Goal: Task Accomplishment & Management: Manage account settings

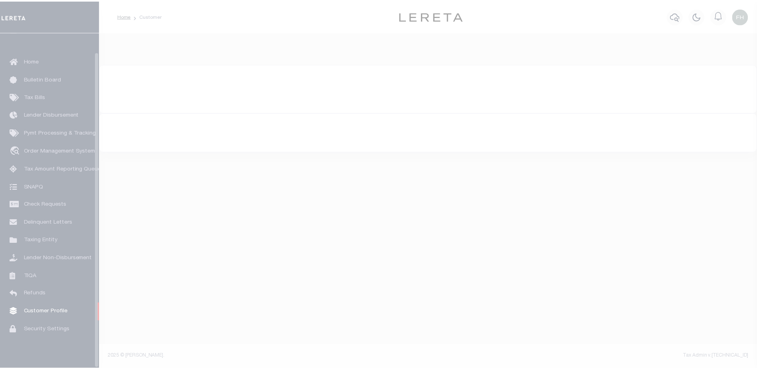
scroll to position [20, 0]
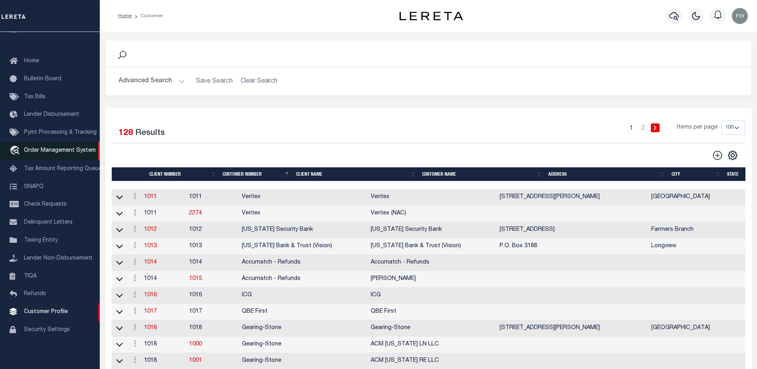
click at [52, 148] on span "Order Management System" at bounding box center [60, 151] width 72 height 6
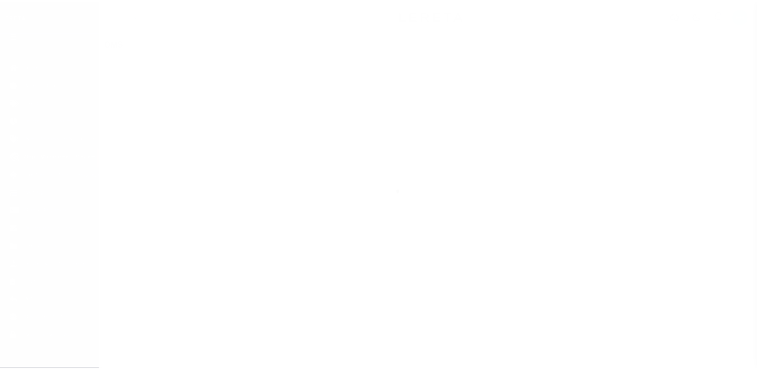
scroll to position [20, 0]
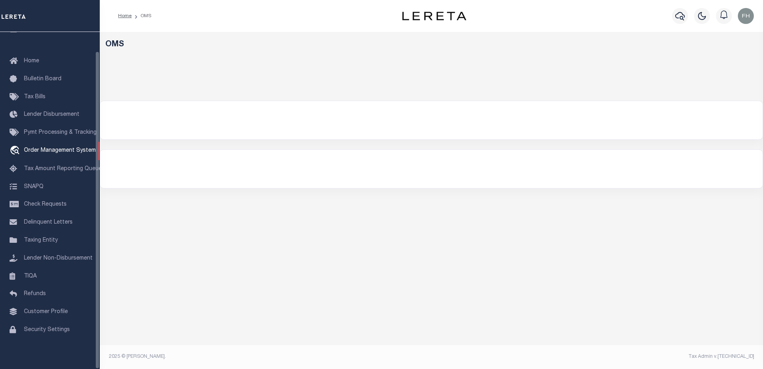
select select "200"
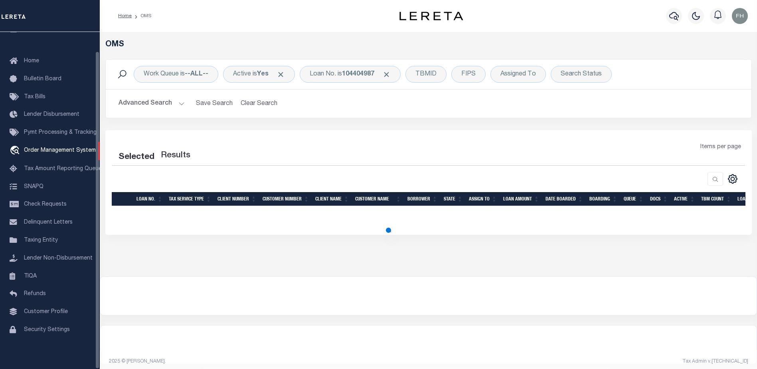
select select "200"
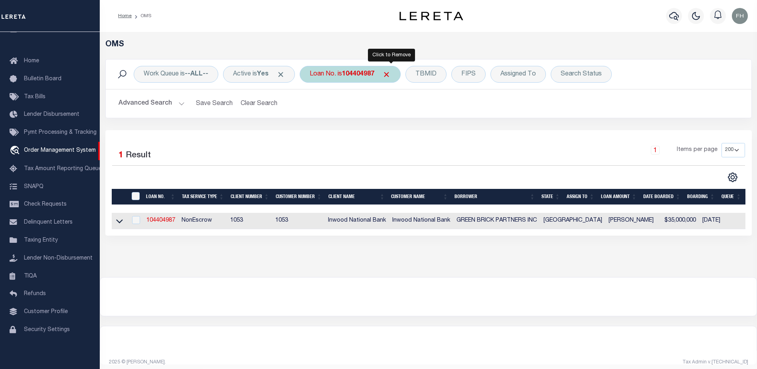
click at [391, 76] on span "Click to Remove" at bounding box center [386, 74] width 8 height 8
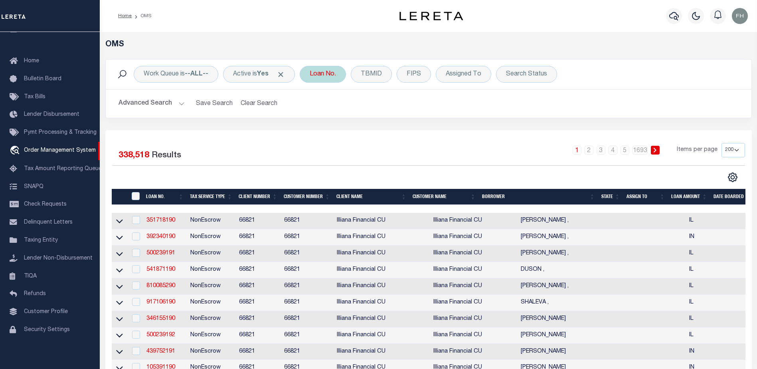
click at [342, 76] on div "Loan No." at bounding box center [323, 74] width 46 height 17
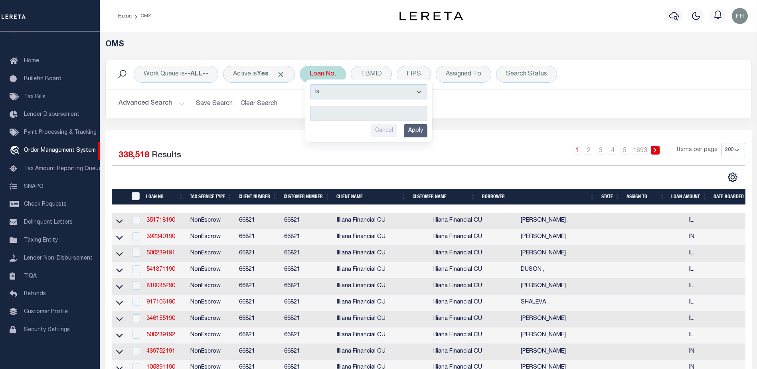
type input "07668001149-00101"
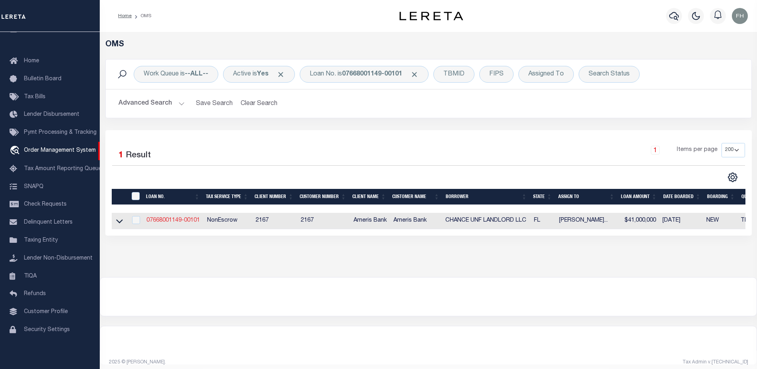
click at [156, 221] on link "07668001149-00101" at bounding box center [172, 220] width 53 height 6
type input "07668001149-00101"
type input "CHANCE UNF LANDLORD LLC"
select select
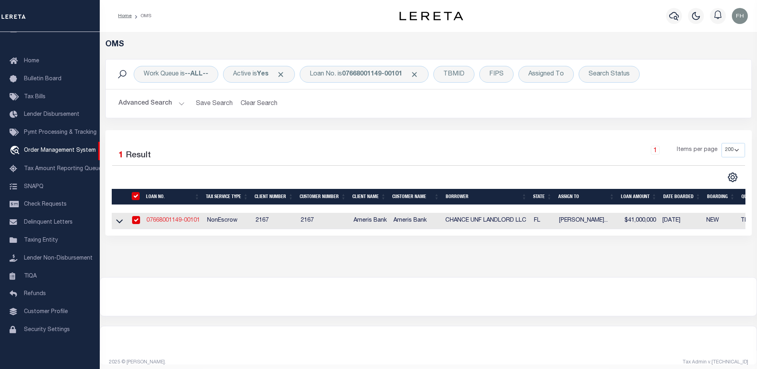
type input "[STREET_ADDRESS]"
type input "[GEOGRAPHIC_DATA] FL 32207-3868"
type input "[DATE]"
select select "20"
select select "NonEscrow"
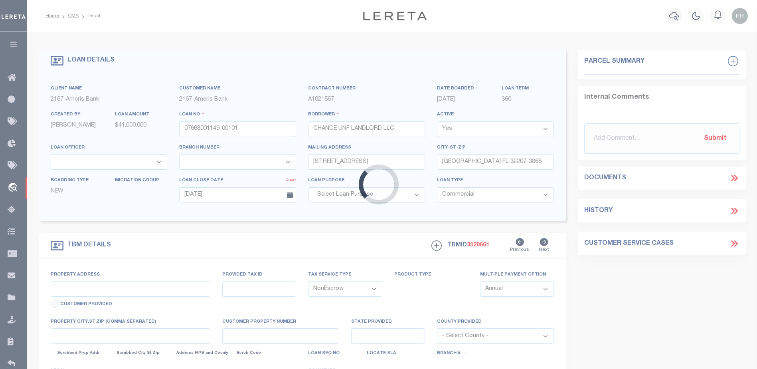
type input "[STREET_ADDRESS]"
select select
type input "[GEOGRAPHIC_DATA] FL 32224-4691"
type input "[PHONE_NUMBER]"
type input "FL"
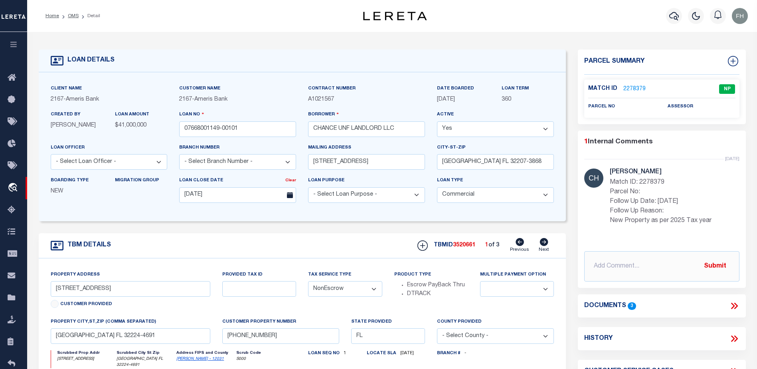
click at [546, 246] on icon at bounding box center [544, 242] width 8 height 8
select select
type input "1739 700 485"
click at [546, 246] on icon at bounding box center [544, 242] width 8 height 8
select select
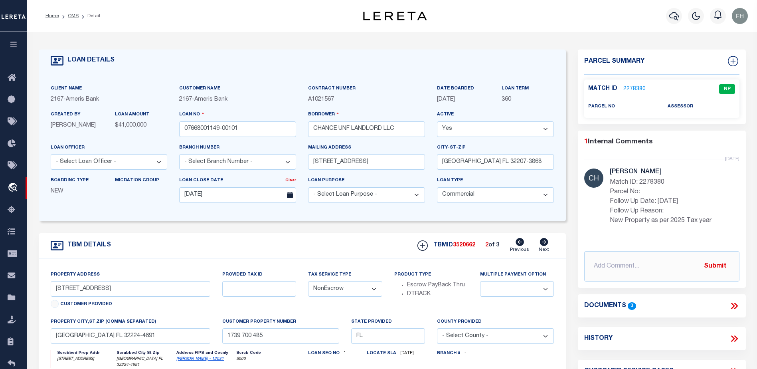
type input "1739 704 95"
click at [633, 86] on link "2278381" at bounding box center [634, 89] width 22 height 8
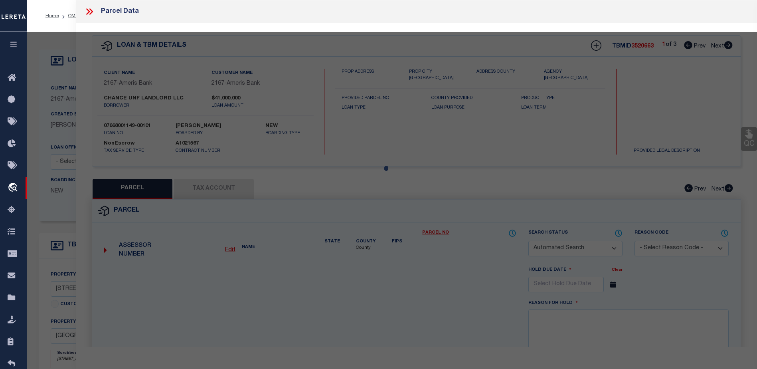
checkbox input "false"
select select "NP"
type input "[DATE]"
type textarea "New Property as per 2025 Tax year"
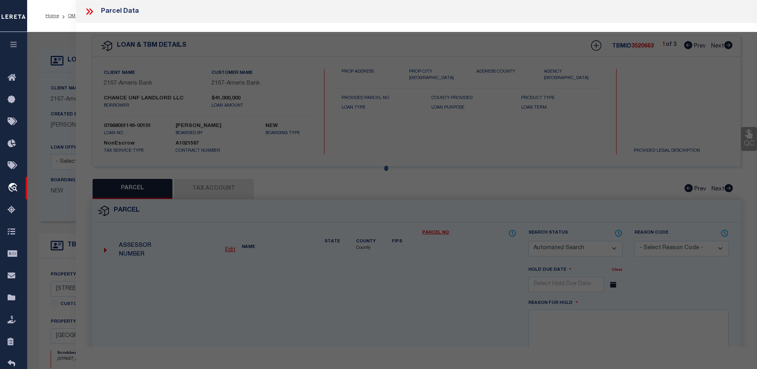
checkbox input "false"
type textarea "New Property as per 2025 Tax year"
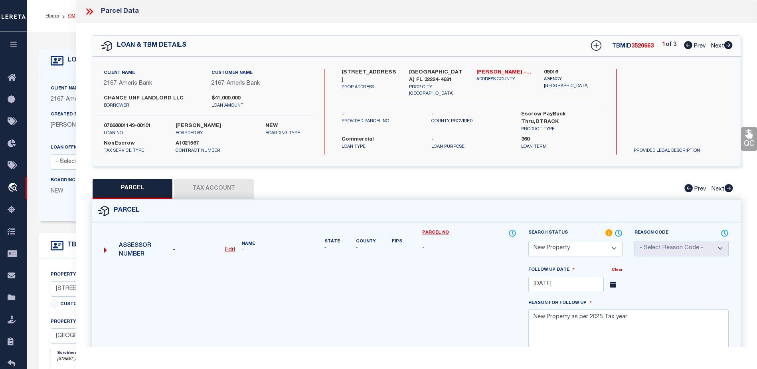
click at [73, 16] on link "OMS" at bounding box center [73, 16] width 11 height 5
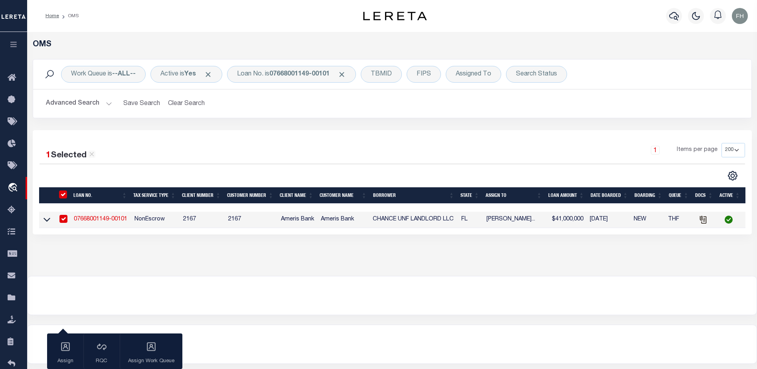
click at [108, 219] on link "07668001149-00101" at bounding box center [100, 219] width 53 height 6
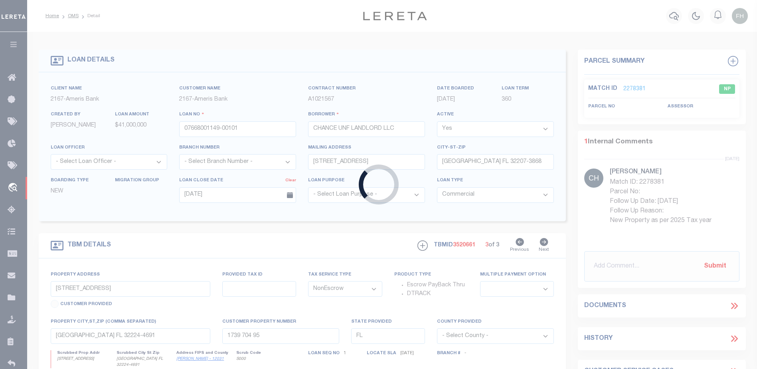
select select
type input "[PHONE_NUMBER]"
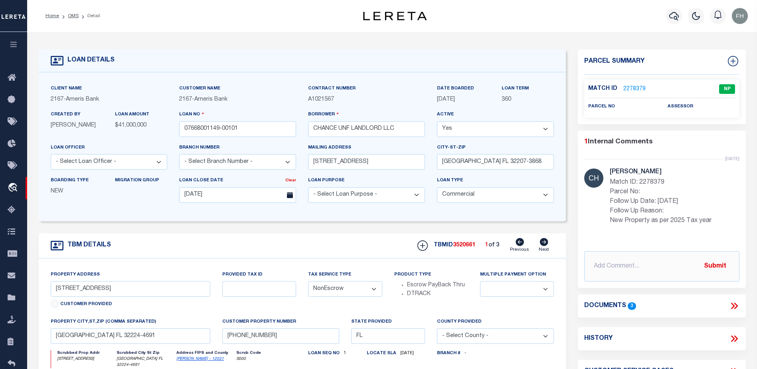
click at [548, 131] on select "Yes No" at bounding box center [495, 129] width 117 height 16
click at [542, 101] on p "360" at bounding box center [528, 99] width 52 height 9
click at [545, 195] on select "- Select Loan Type - Commercial Residential" at bounding box center [495, 195] width 117 height 16
click at [551, 182] on div "Loan Type - Select Loan Type - Commercial Residential" at bounding box center [495, 189] width 117 height 26
click at [417, 196] on select "- Select Loan Purpose - Church Exempt Construction to Perm Consumer Exempt Farm…" at bounding box center [366, 195] width 117 height 16
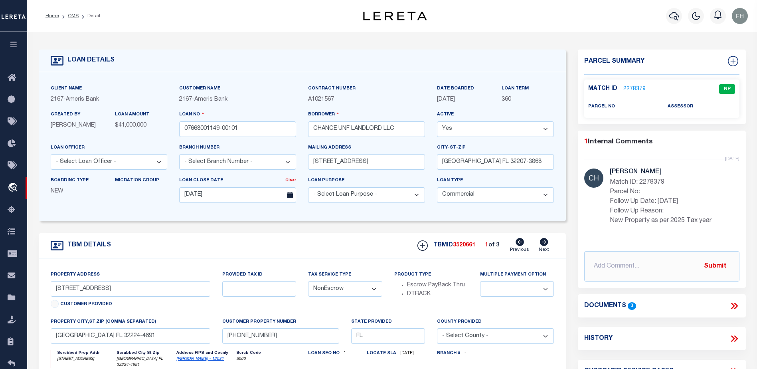
click at [257, 228] on form "LOAN DETAILS Client Name 2167 - Ameris Bank 2167" at bounding box center [303, 270] width 528 height 442
click at [14, 77] on icon at bounding box center [14, 78] width 13 height 10
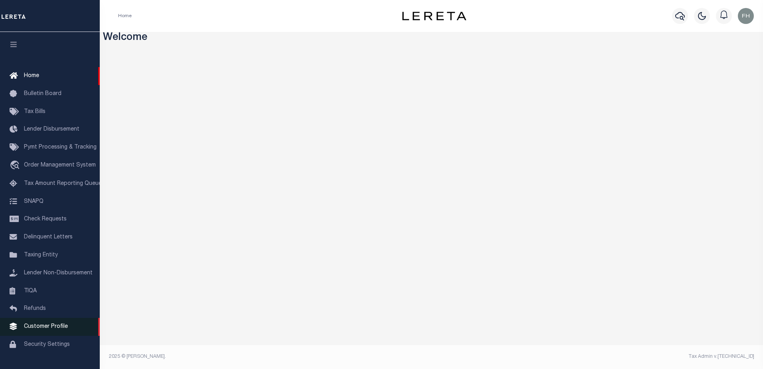
click at [46, 329] on span "Customer Profile" at bounding box center [46, 327] width 44 height 6
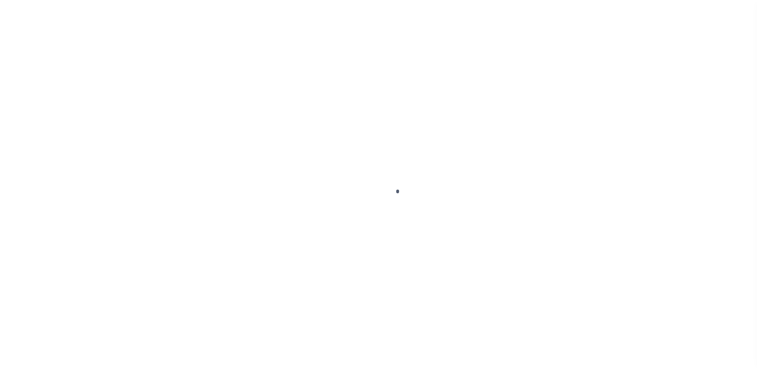
scroll to position [20, 0]
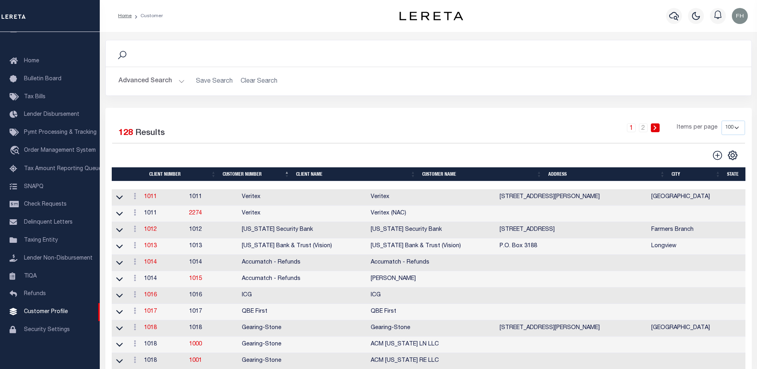
click at [313, 175] on th "Client Name" at bounding box center [356, 174] width 126 height 14
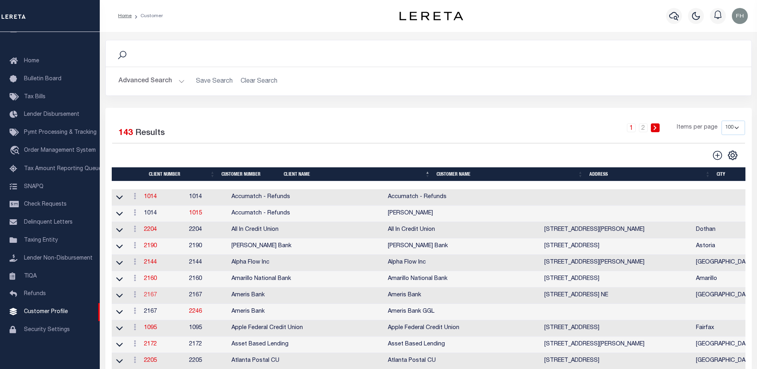
click at [155, 296] on link "2167" at bounding box center [150, 295] width 13 height 6
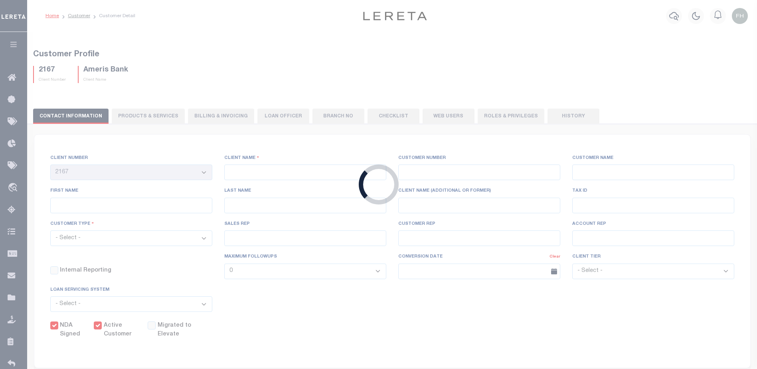
select select
type input "Ameris Bank"
type input "2167"
type input "Ameris Bank"
type input "Randy"
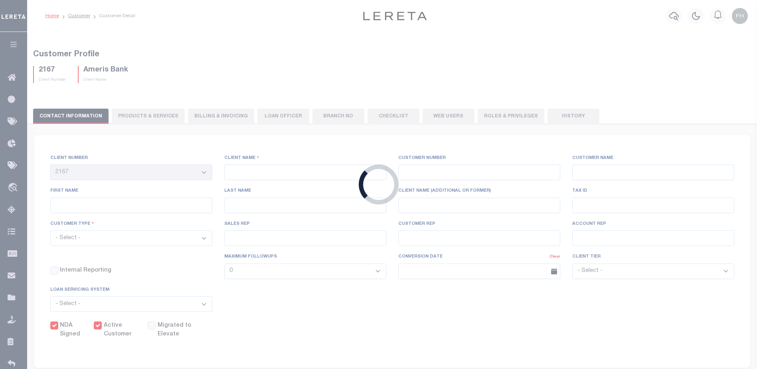
type input "Pace"
select select "Mixed Portfolio"
type input "Brian Principe"
type input "Barbara Kendrick"
type input "Beth Wiebe"
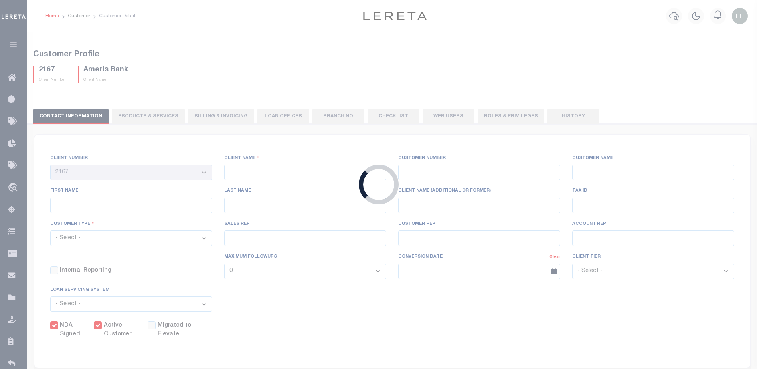
checkbox input "true"
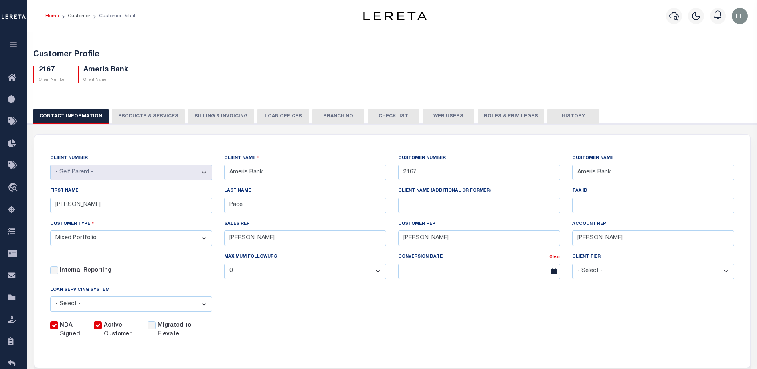
click at [440, 116] on button "Web Users" at bounding box center [449, 116] width 52 height 15
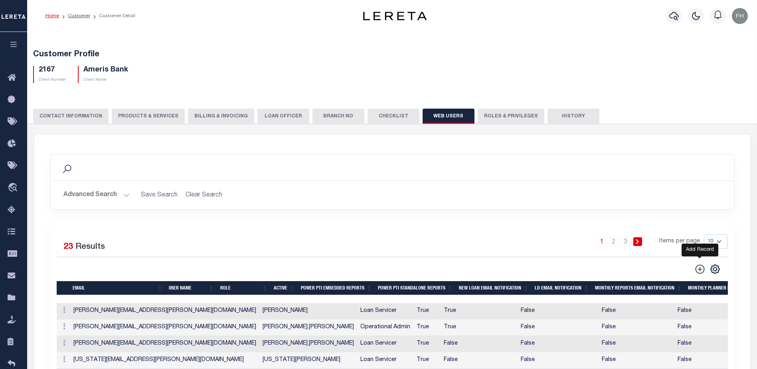
click at [700, 271] on icon at bounding box center [699, 268] width 9 height 9
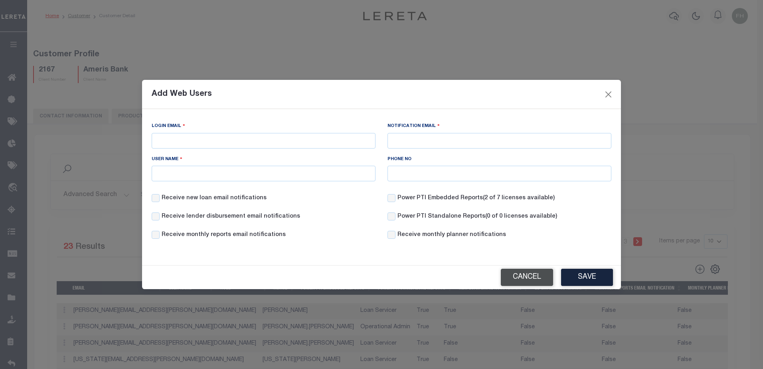
click at [524, 274] on button "Cancel" at bounding box center [527, 277] width 52 height 17
